Goal: Book appointment/travel/reservation

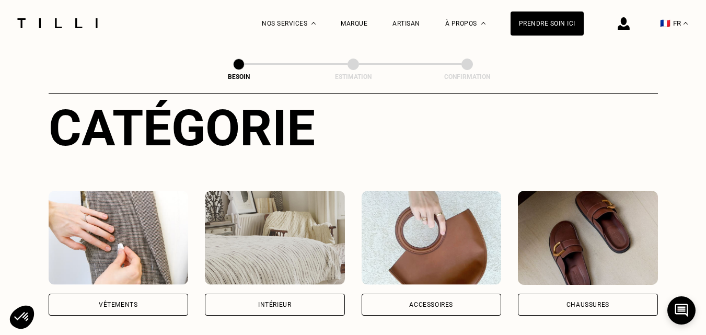
scroll to position [104, 0]
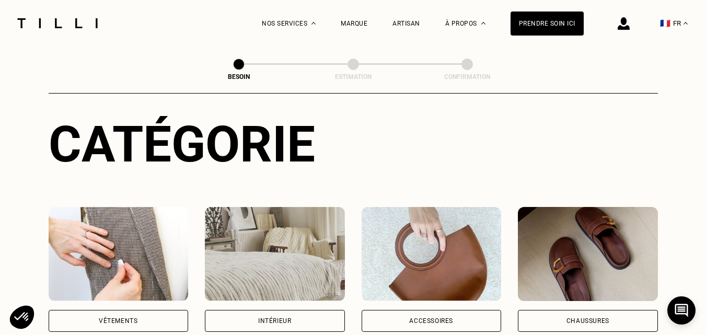
click at [135, 318] on div "Vêtements" at bounding box center [118, 321] width 39 height 6
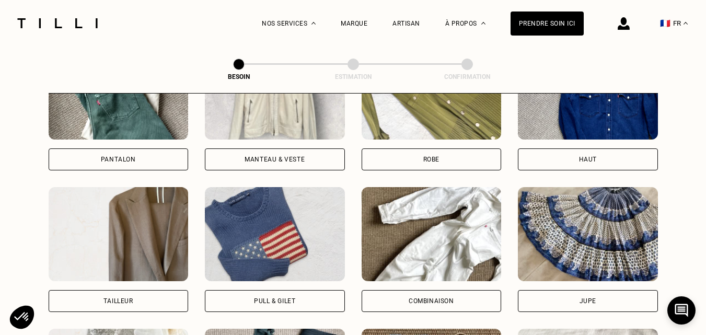
scroll to position [509, 0]
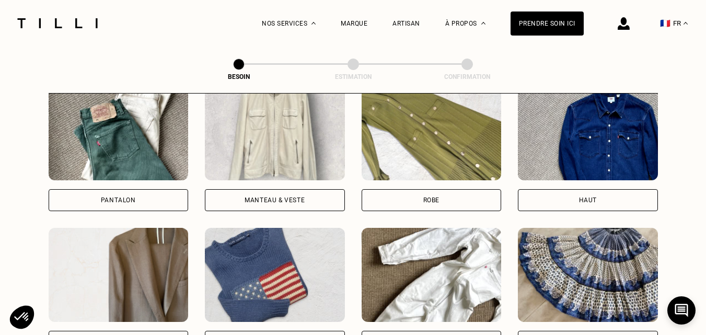
click at [144, 287] on img at bounding box center [119, 275] width 140 height 94
select select "FR"
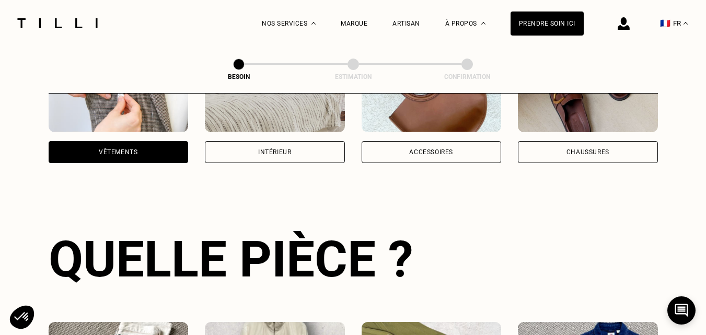
scroll to position [262, 0]
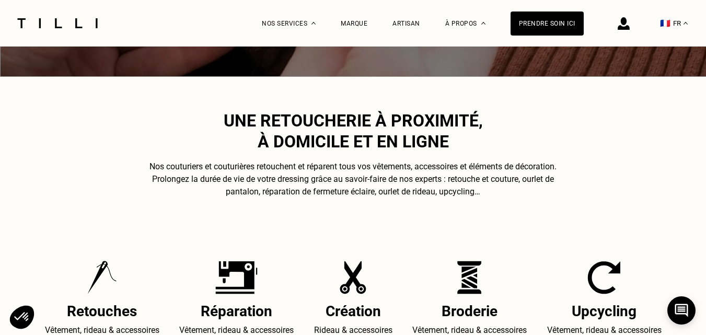
scroll to position [2576, 0]
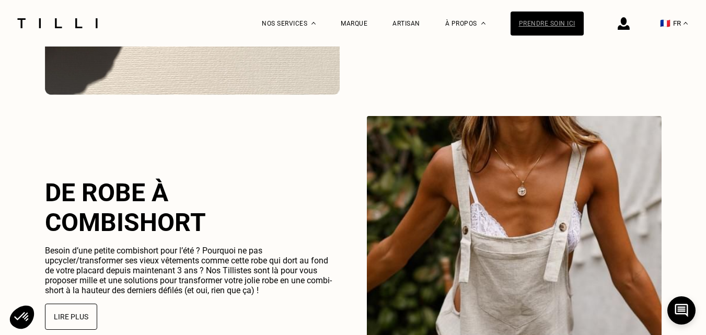
click at [531, 25] on div "Prendre soin ici" at bounding box center [546, 23] width 73 height 24
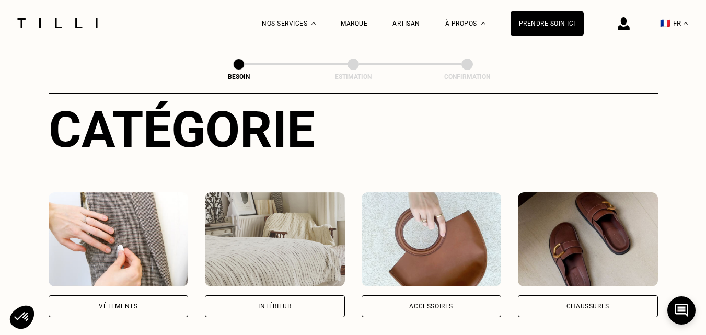
scroll to position [230, 0]
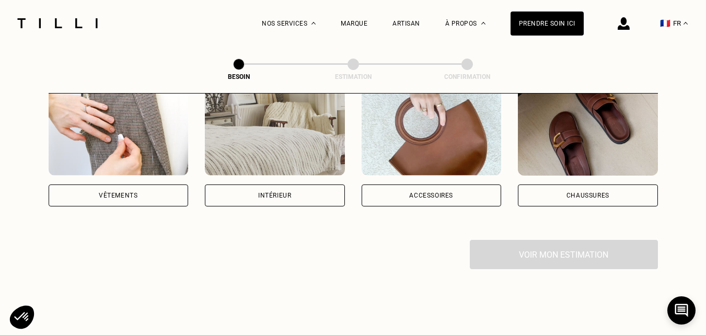
click at [132, 192] on div "Vêtements" at bounding box center [118, 195] width 39 height 6
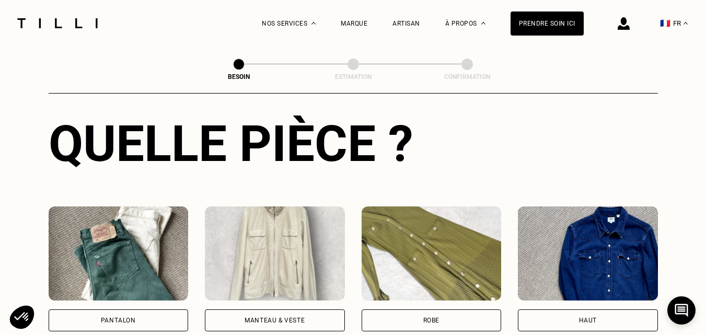
scroll to position [438, 0]
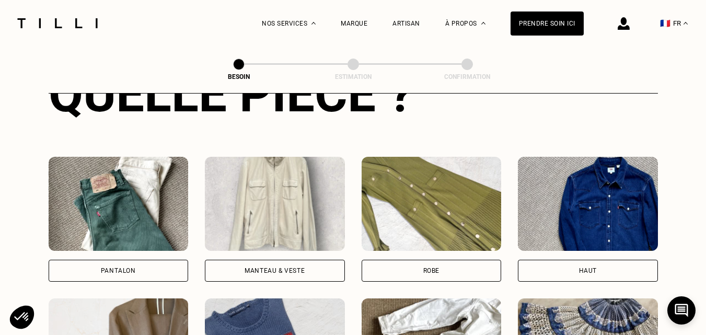
click at [118, 265] on div "Pantalon" at bounding box center [119, 271] width 140 height 22
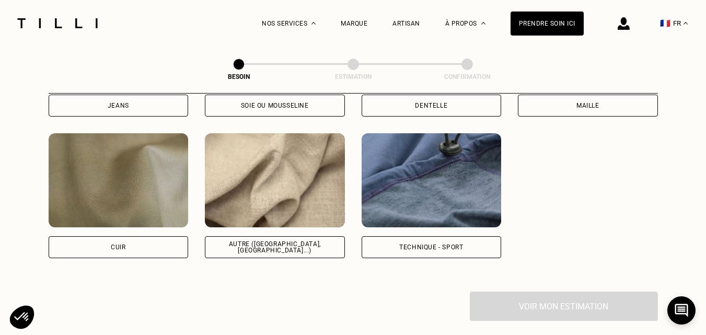
scroll to position [1224, 0]
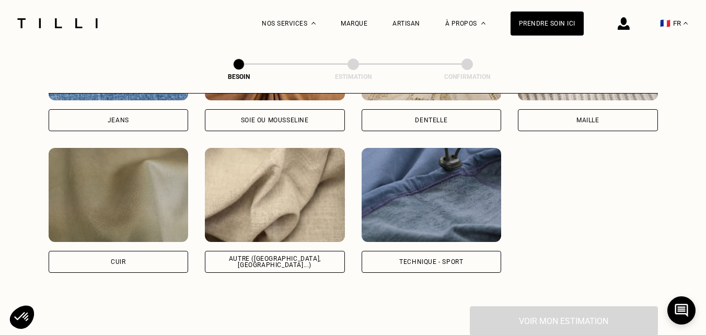
click at [260, 226] on img at bounding box center [275, 195] width 140 height 94
select select "FR"
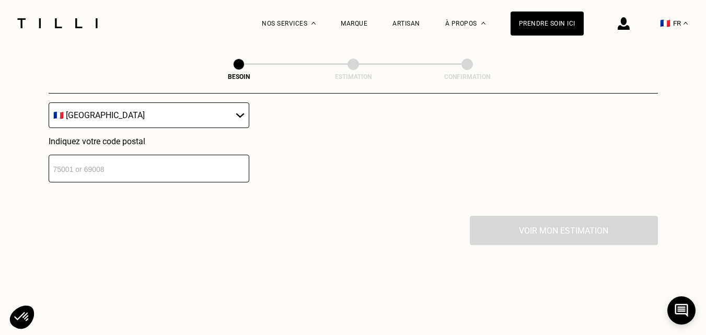
scroll to position [1551, 0]
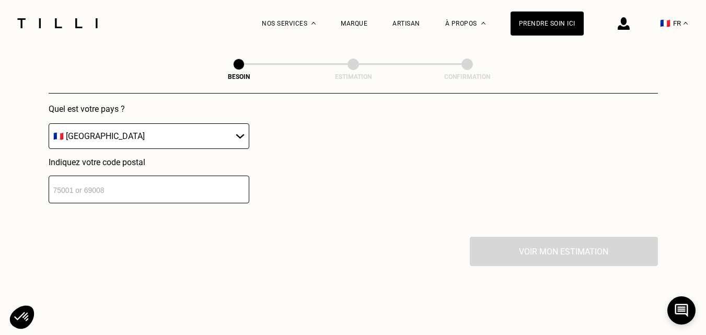
click at [149, 180] on input "number" at bounding box center [149, 190] width 201 height 28
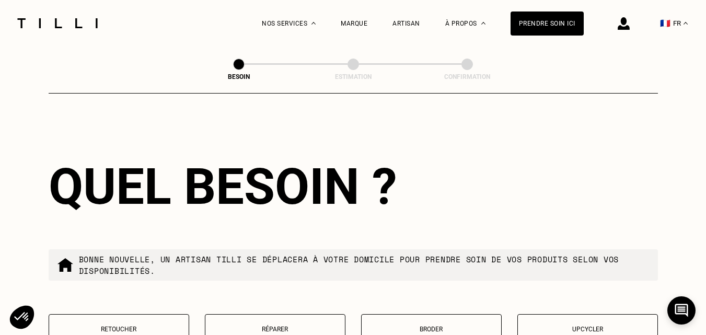
scroll to position [1665, 0]
type input "92399"
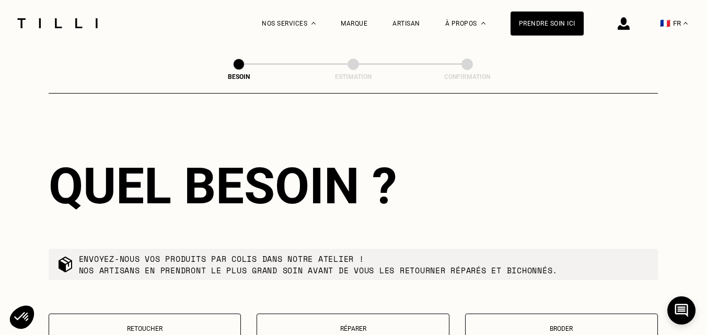
click at [515, 189] on div "Quel besoin ?" at bounding box center [353, 186] width 609 height 59
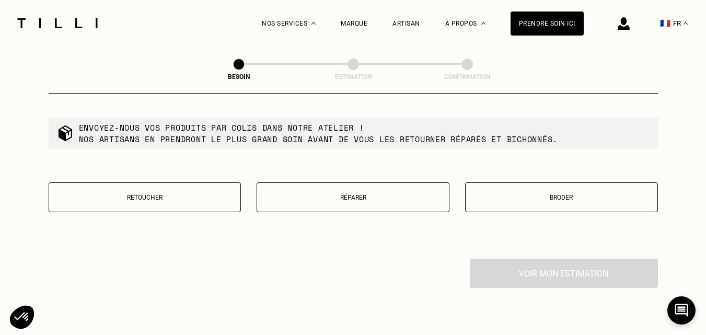
scroll to position [1814, 0]
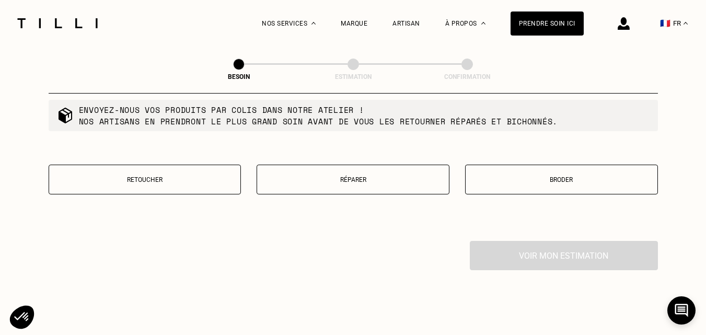
click at [133, 181] on button "Retoucher" at bounding box center [145, 180] width 193 height 30
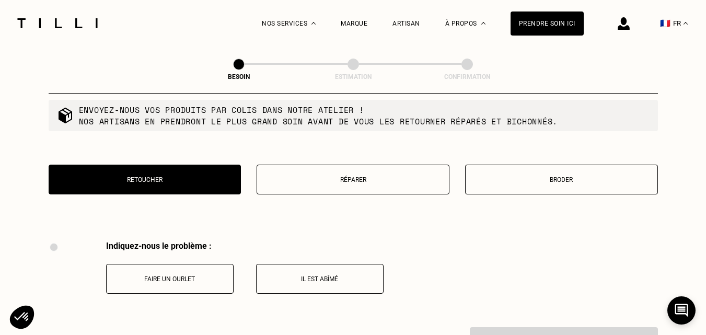
scroll to position [1933, 0]
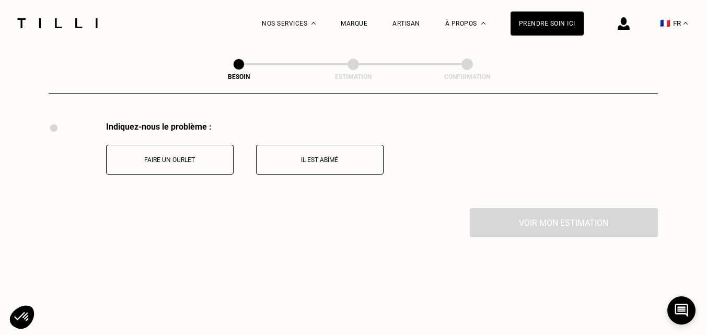
click at [126, 158] on p "Faire un ourlet" at bounding box center [170, 159] width 116 height 7
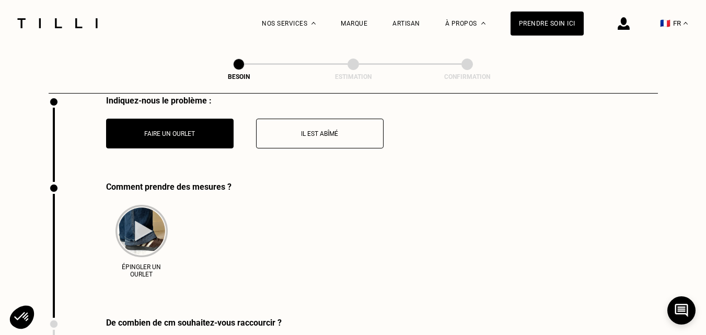
scroll to position [2054, 0]
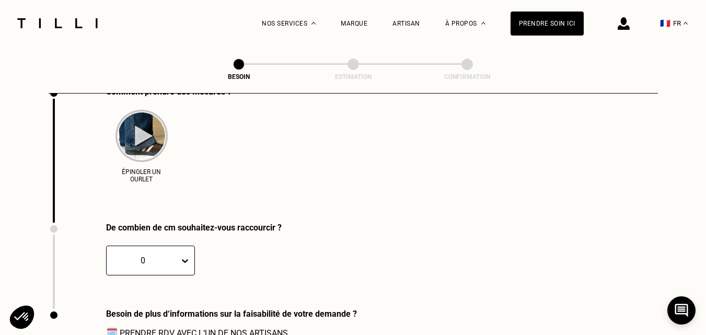
click at [187, 256] on div "De combien de cm souhaitez-vous raccourcir ? 0 CM" at bounding box center [165, 266] width 233 height 86
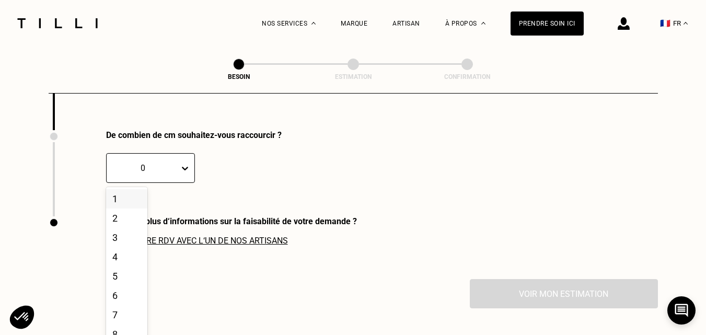
scroll to position [2155, 0]
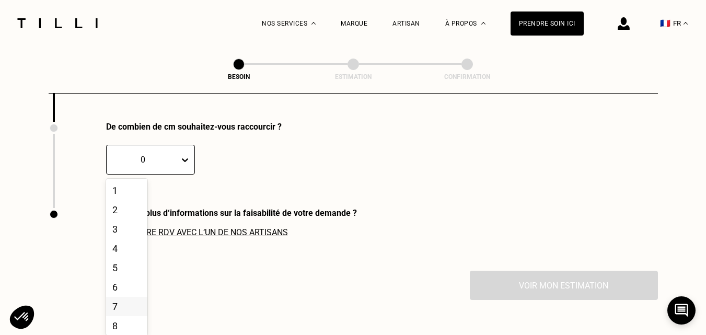
click at [116, 304] on div "7" at bounding box center [126, 306] width 41 height 19
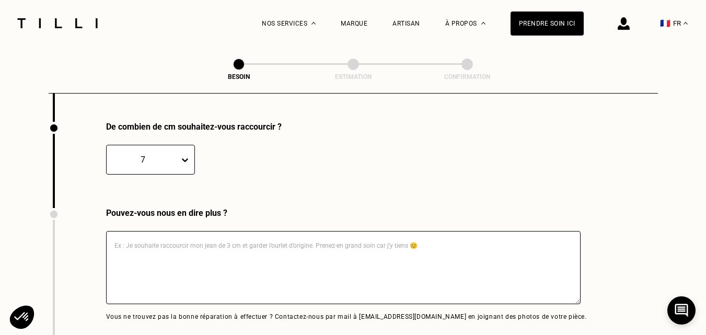
click at [201, 241] on textarea at bounding box center [343, 267] width 474 height 73
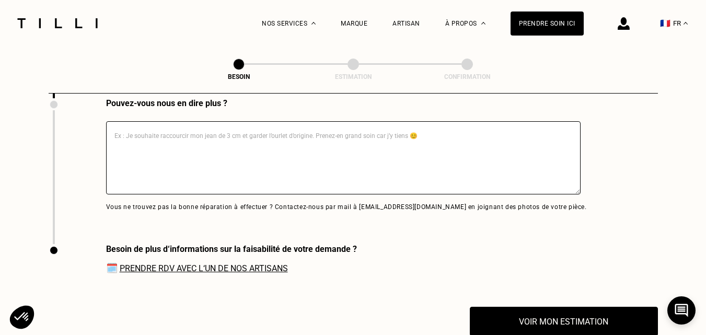
scroll to position [2317, 0]
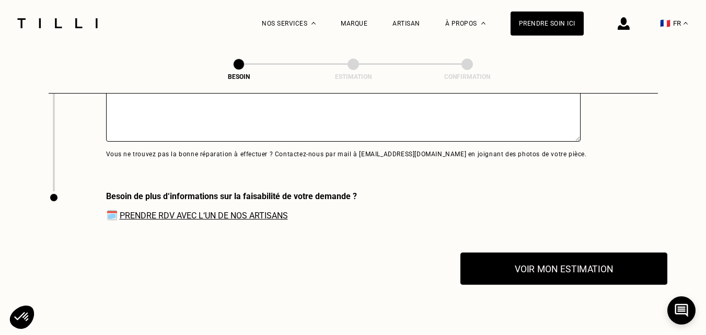
click at [579, 265] on button "Voir mon estimation" at bounding box center [563, 268] width 207 height 32
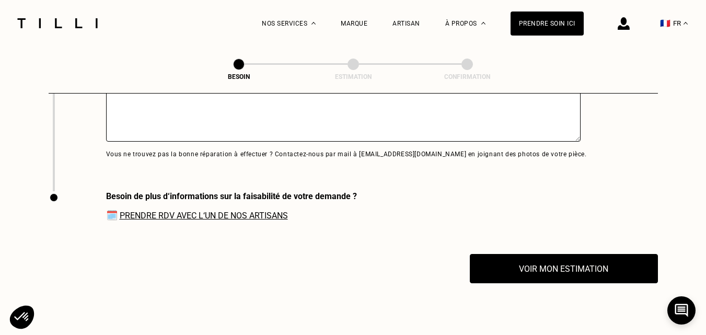
click at [223, 214] on link "Prendre RDV avec l‘un de nos artisans" at bounding box center [204, 216] width 168 height 10
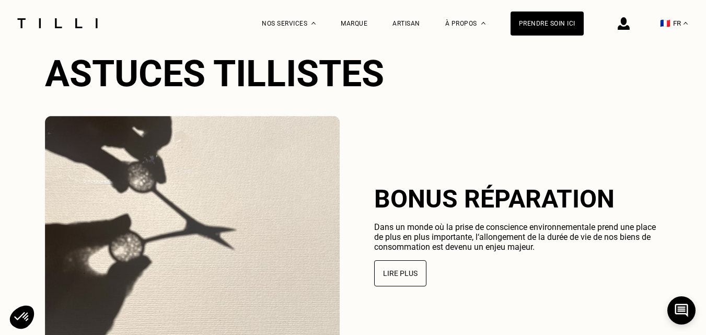
scroll to position [3463, 0]
